Goal: Submit feedback/report problem

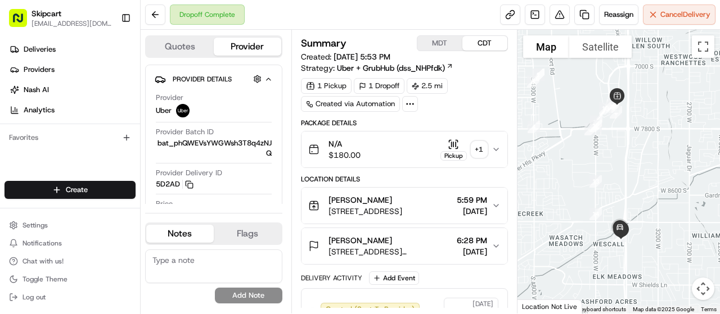
click at [494, 149] on icon "button" at bounding box center [496, 149] width 9 height 9
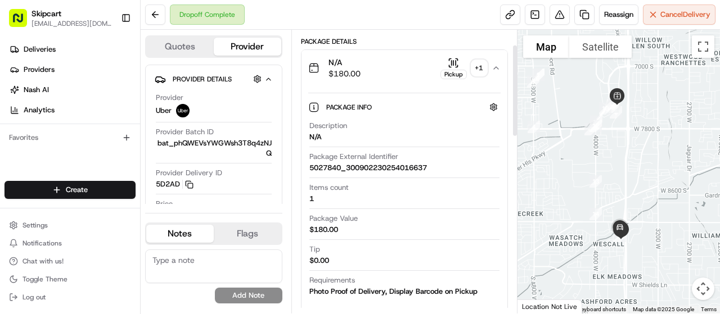
scroll to position [39, 0]
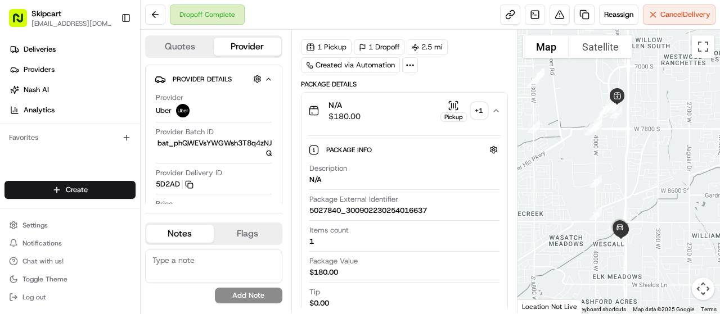
click at [494, 110] on icon "button" at bounding box center [496, 111] width 5 height 2
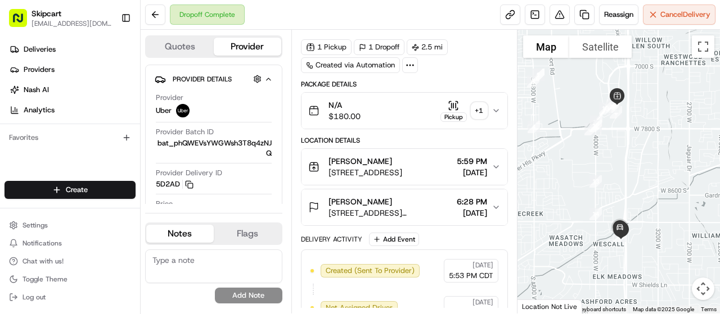
click at [360, 112] on span "$180.00" at bounding box center [345, 116] width 32 height 11
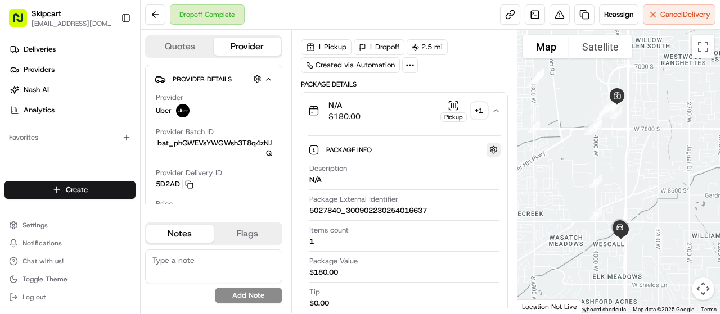
click at [494, 147] on button "button" at bounding box center [494, 150] width 14 height 14
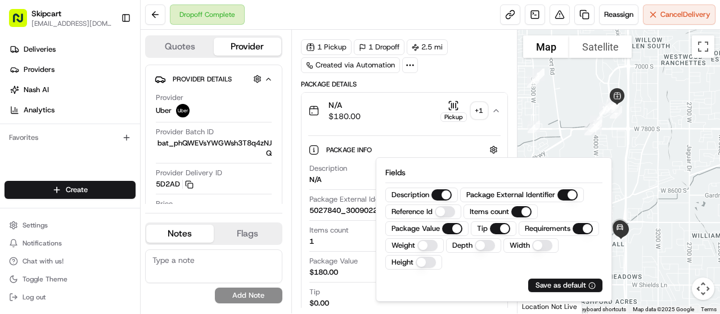
click at [433, 141] on div "Package Info Hidden ( 5 )" at bounding box center [404, 150] width 192 height 19
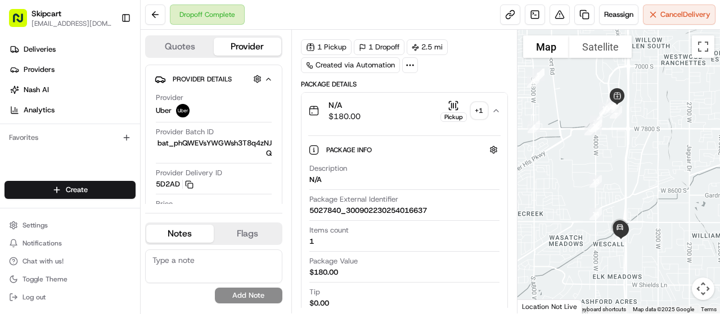
click at [338, 109] on span "N/A" at bounding box center [345, 105] width 32 height 11
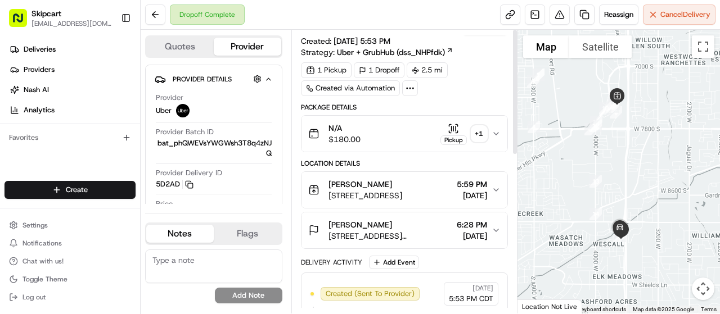
scroll to position [0, 0]
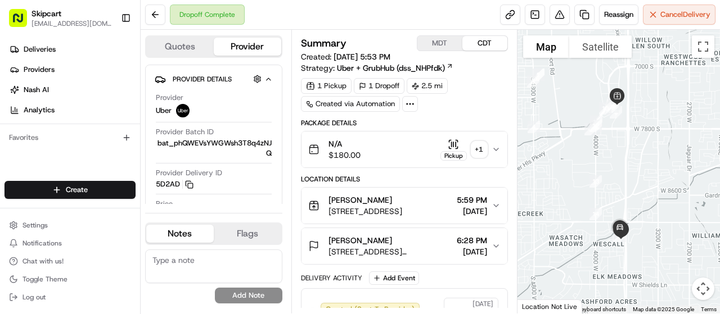
click at [344, 156] on span "$180.00" at bounding box center [345, 155] width 32 height 11
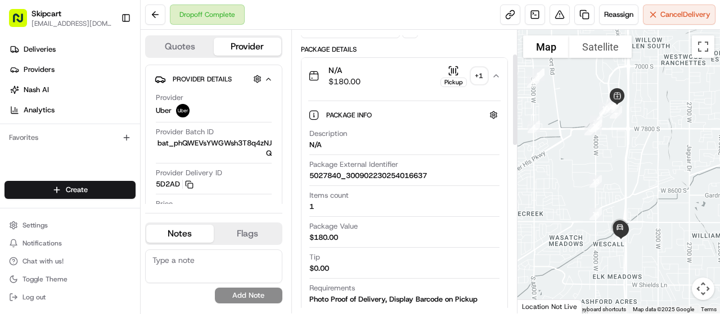
scroll to position [74, 0]
click at [371, 224] on div "Package Value $180.00" at bounding box center [404, 231] width 190 height 21
click at [320, 239] on div "$180.00" at bounding box center [323, 237] width 29 height 10
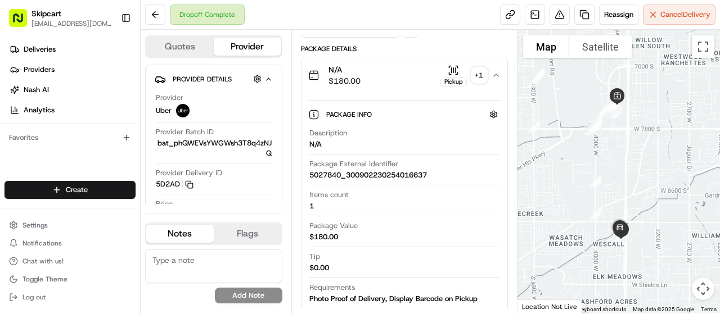
click at [397, 240] on div "Package Value $180.00" at bounding box center [404, 231] width 190 height 21
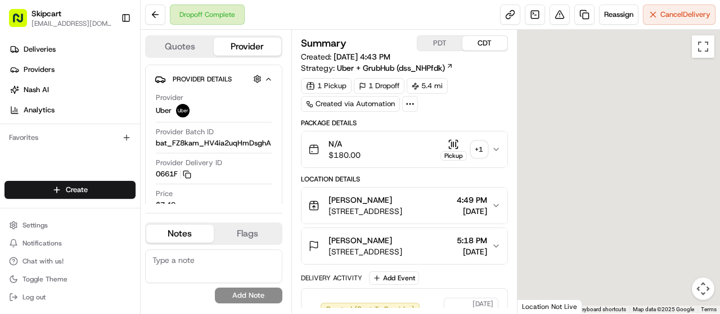
click at [390, 147] on div "N/A $180.00 Pickup + 1" at bounding box center [399, 149] width 183 height 23
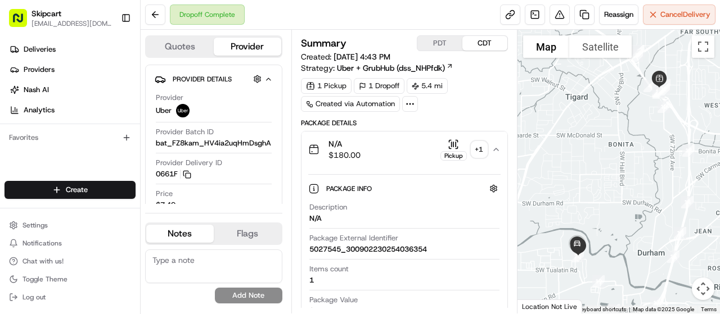
click at [381, 166] on button "N/A $180.00 Pickup + 1" at bounding box center [405, 150] width 206 height 36
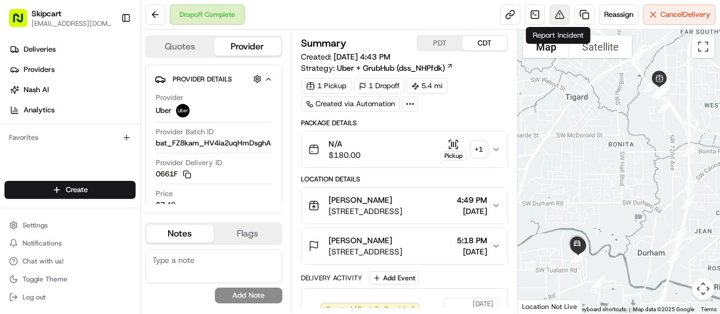
click at [556, 16] on button at bounding box center [560, 15] width 20 height 20
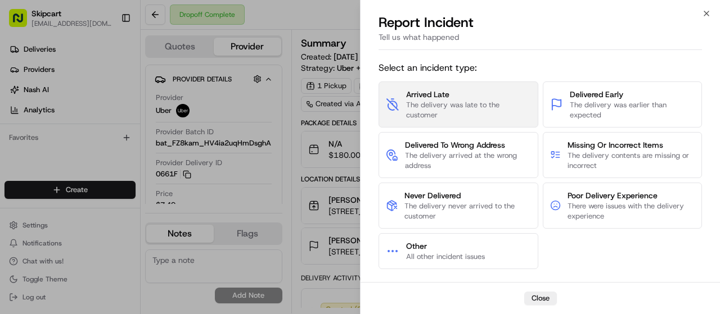
click at [433, 92] on span "Arrived Late" at bounding box center [468, 94] width 125 height 11
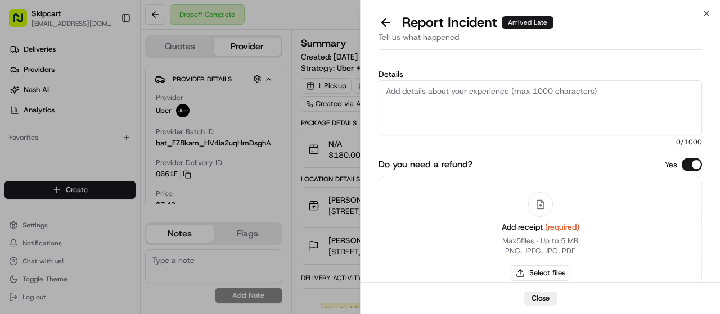
click at [437, 100] on textarea "Details" at bounding box center [540, 107] width 323 height 55
click at [384, 28] on button at bounding box center [386, 23] width 24 height 16
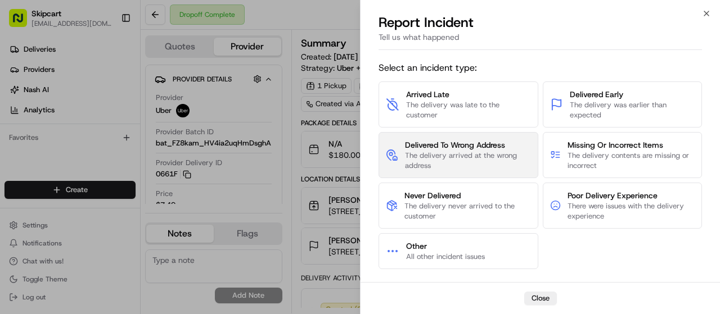
click at [500, 151] on span "The delivery arrived at the wrong address" at bounding box center [468, 161] width 126 height 20
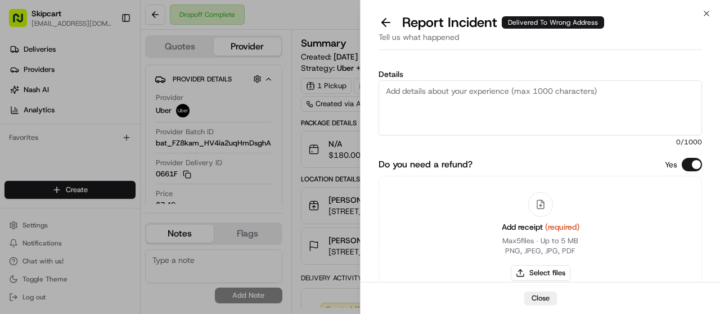
click at [426, 96] on textarea "Details" at bounding box center [540, 107] width 323 height 55
click at [390, 19] on button at bounding box center [386, 23] width 24 height 16
